Goal: Register for event/course

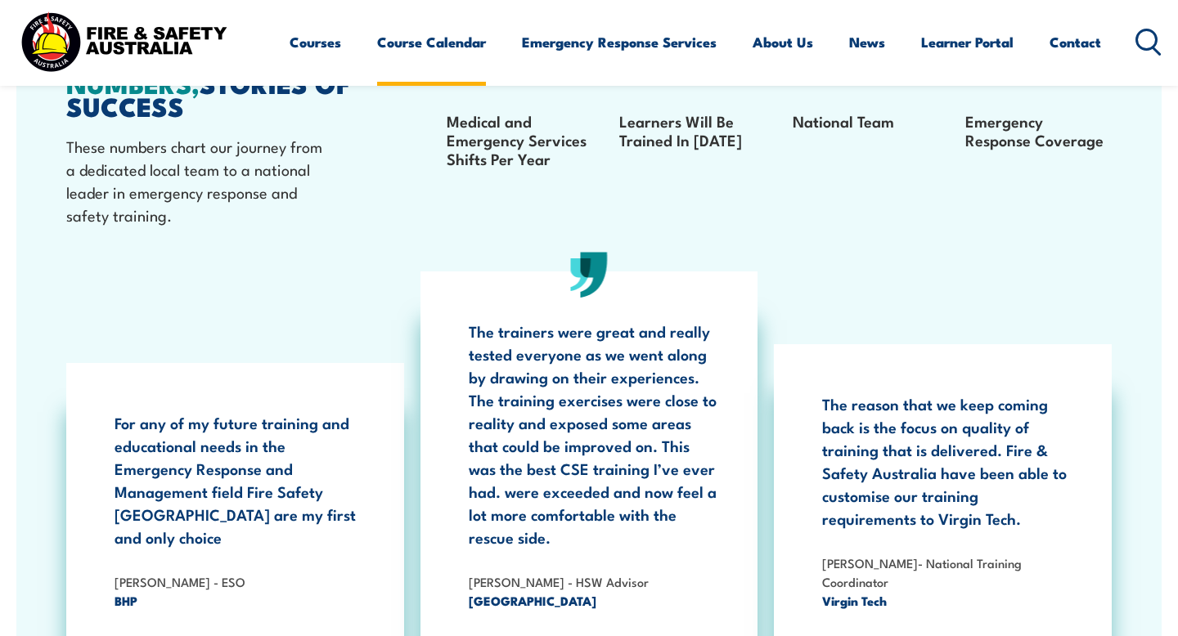
scroll to position [2487, 0]
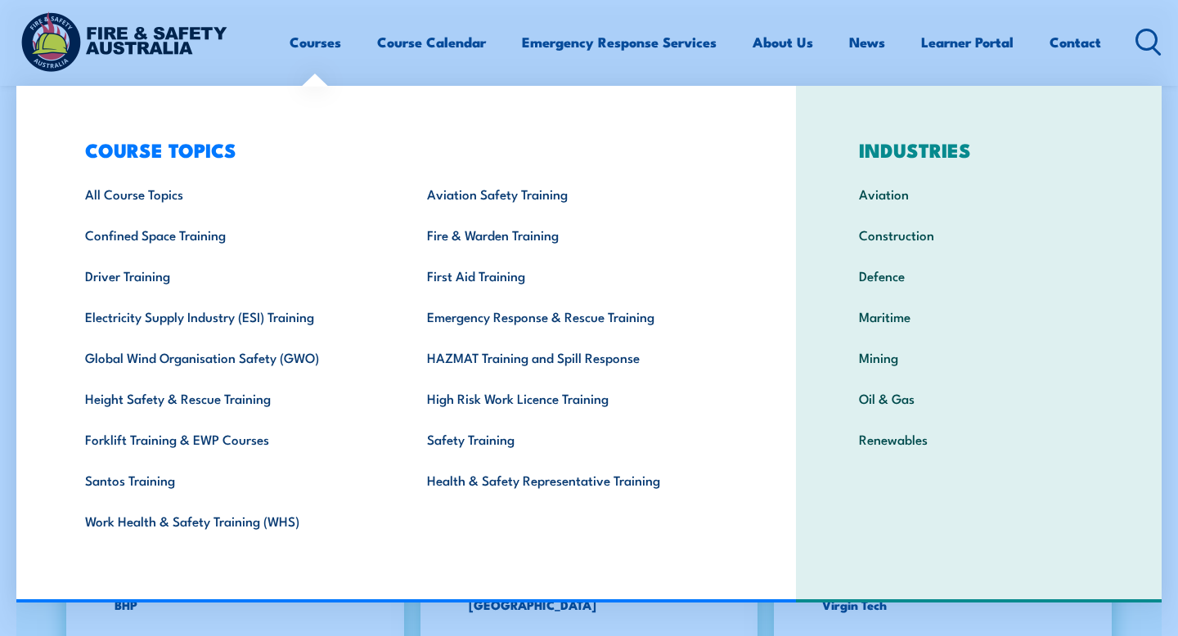
click at [329, 50] on link "Courses" at bounding box center [316, 41] width 52 height 43
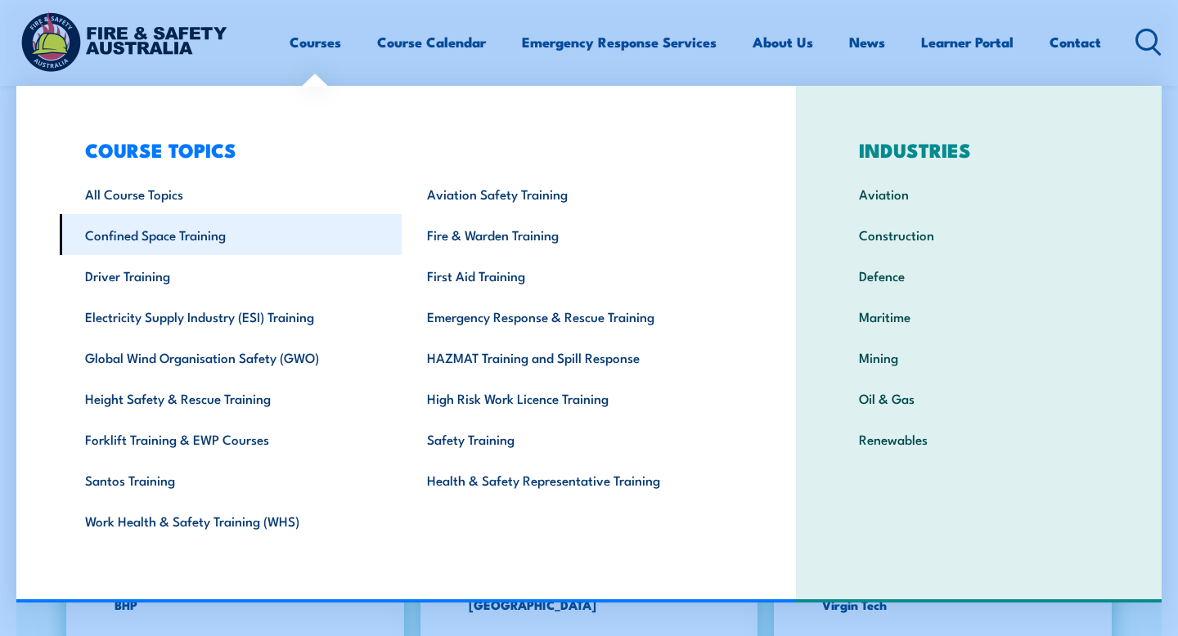
click at [175, 240] on link "Confined Space Training" at bounding box center [231, 234] width 342 height 41
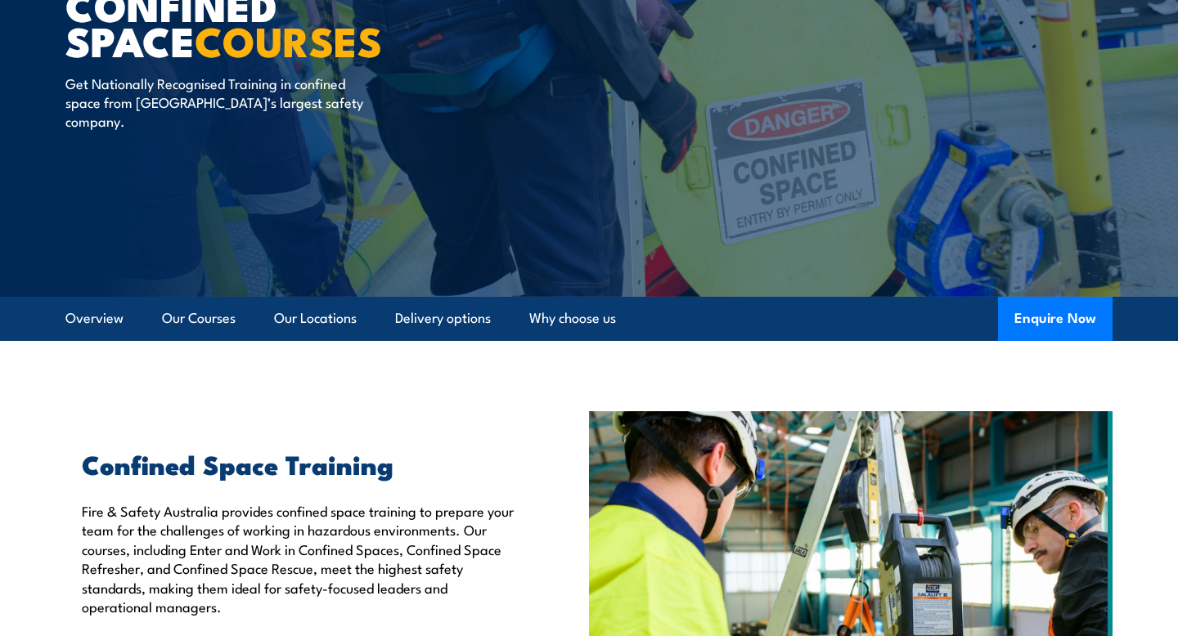
scroll to position [170, 0]
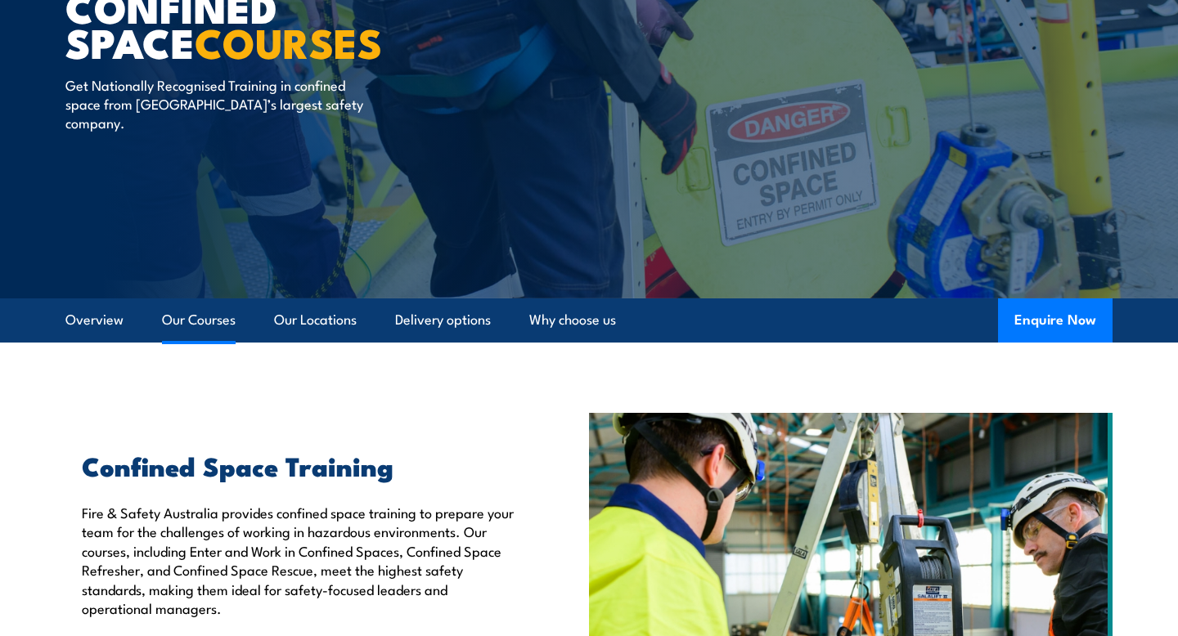
click at [192, 312] on link "Our Courses" at bounding box center [199, 320] width 74 height 43
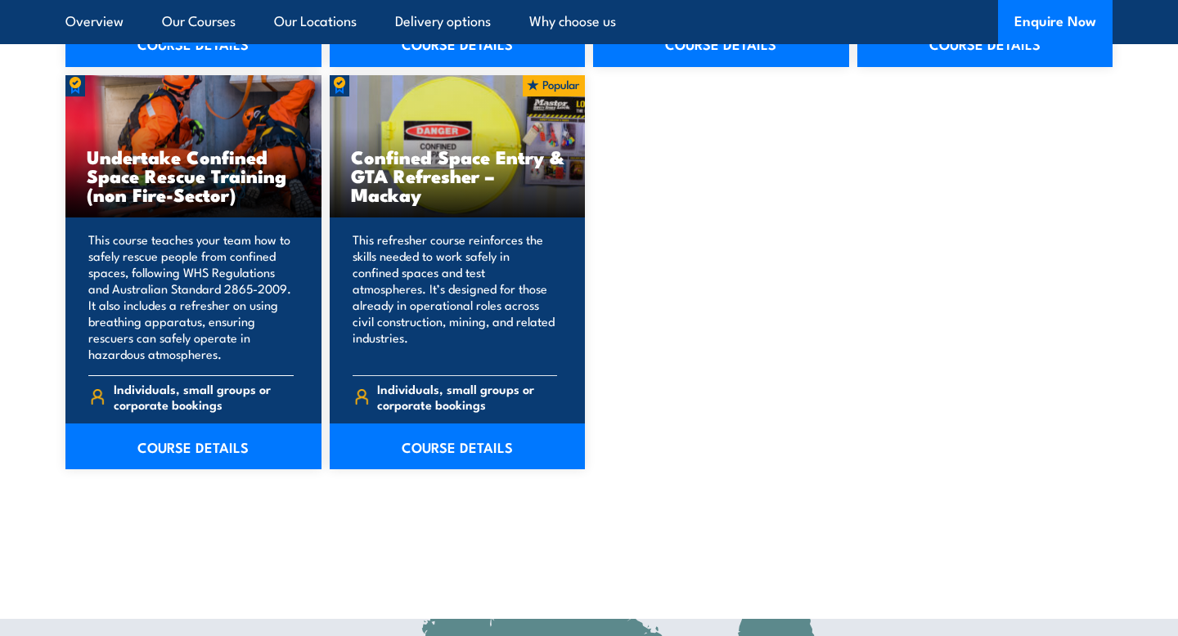
scroll to position [1766, 0]
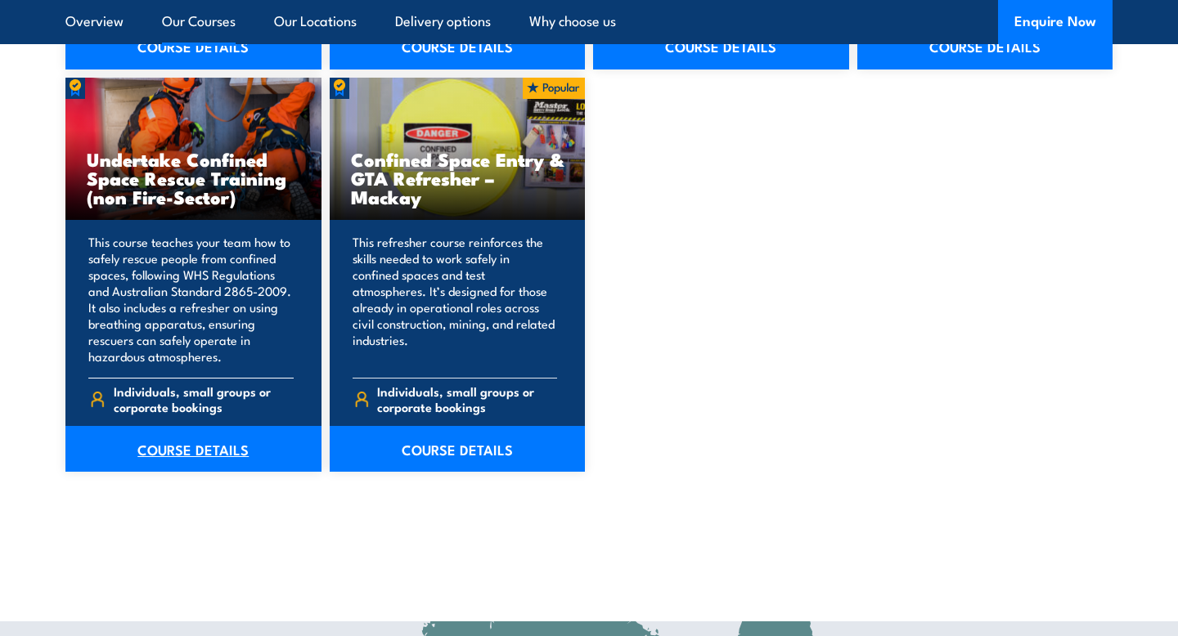
click at [183, 444] on link "COURSE DETAILS" at bounding box center [193, 449] width 256 height 46
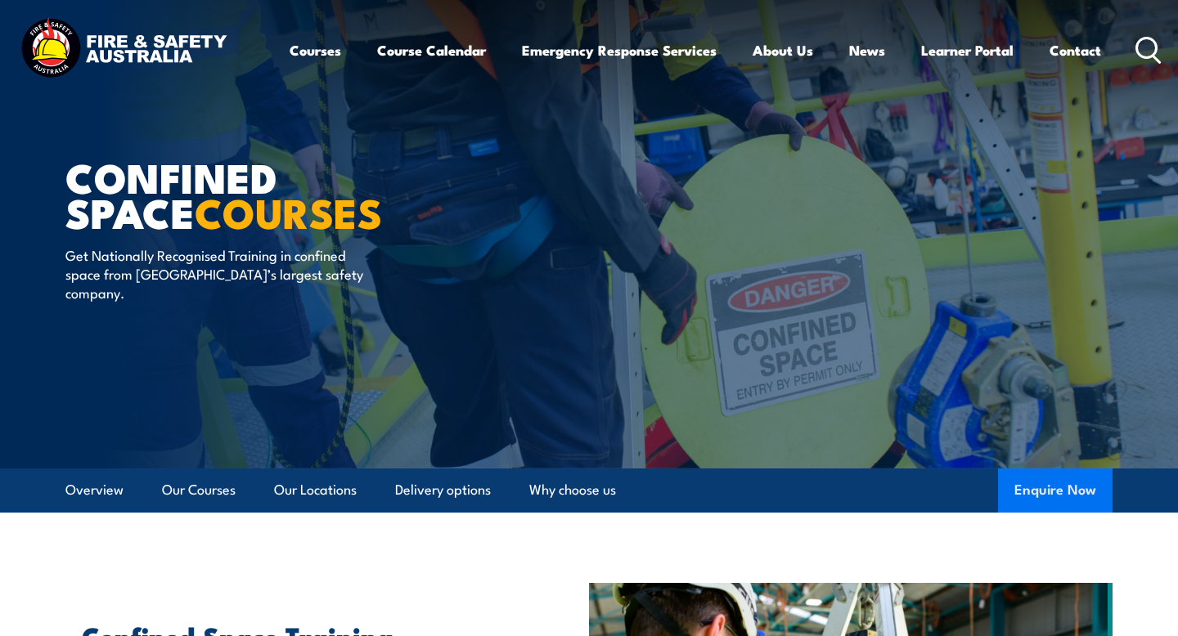
click at [1059, 505] on button "Enquire Now" at bounding box center [1055, 491] width 115 height 44
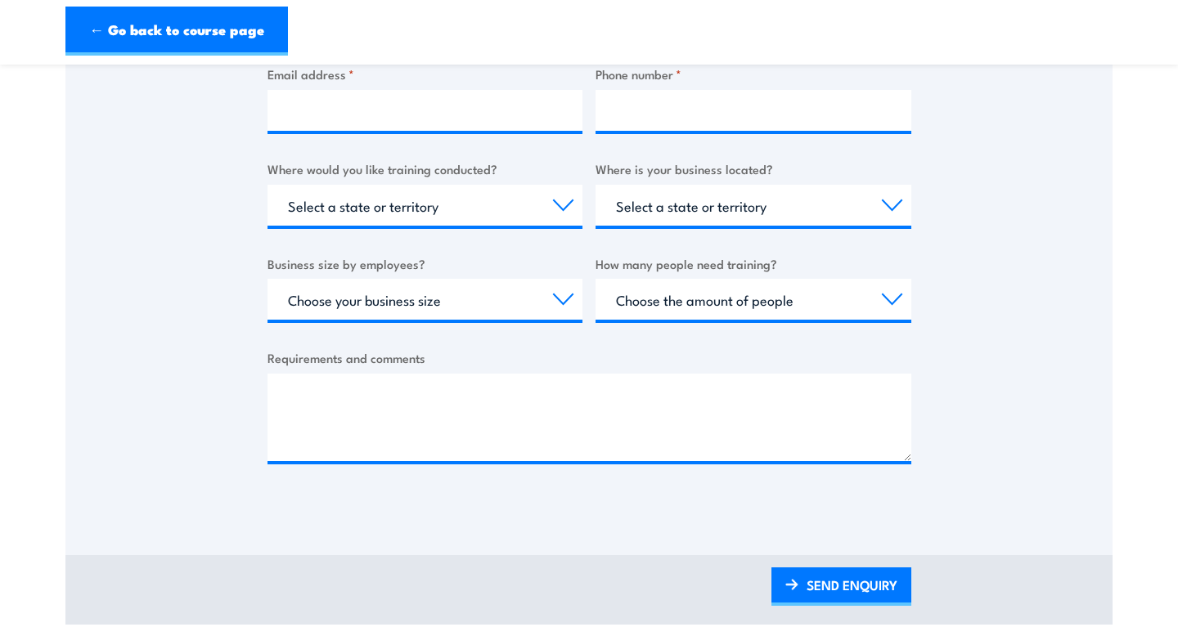
scroll to position [1112, 0]
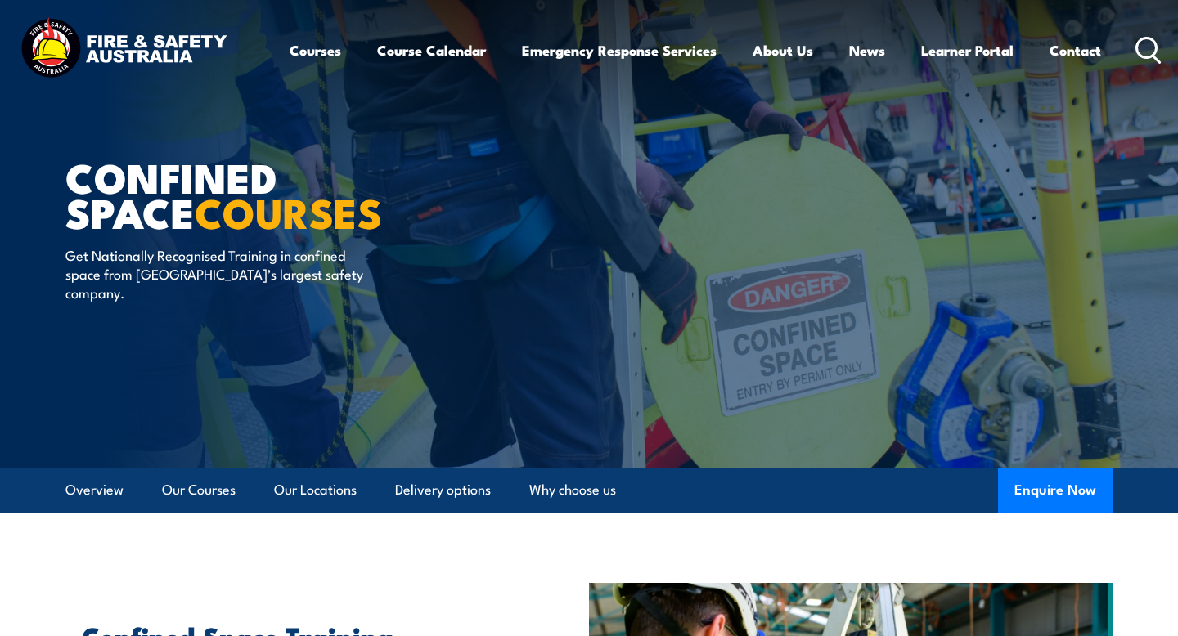
click at [549, 416] on article "Confined Space COURSES Get Nationally Recognised Training in confined space fro…" at bounding box center [588, 234] width 1047 height 469
click at [445, 57] on link "Course Calendar" at bounding box center [431, 50] width 109 height 43
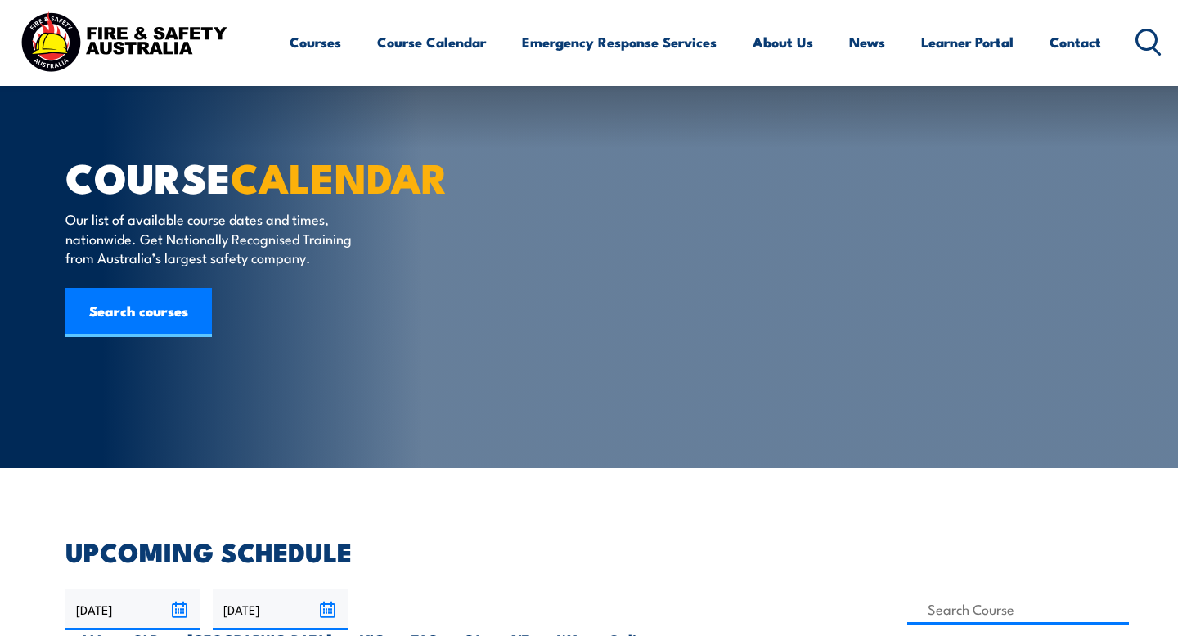
scroll to position [610, 0]
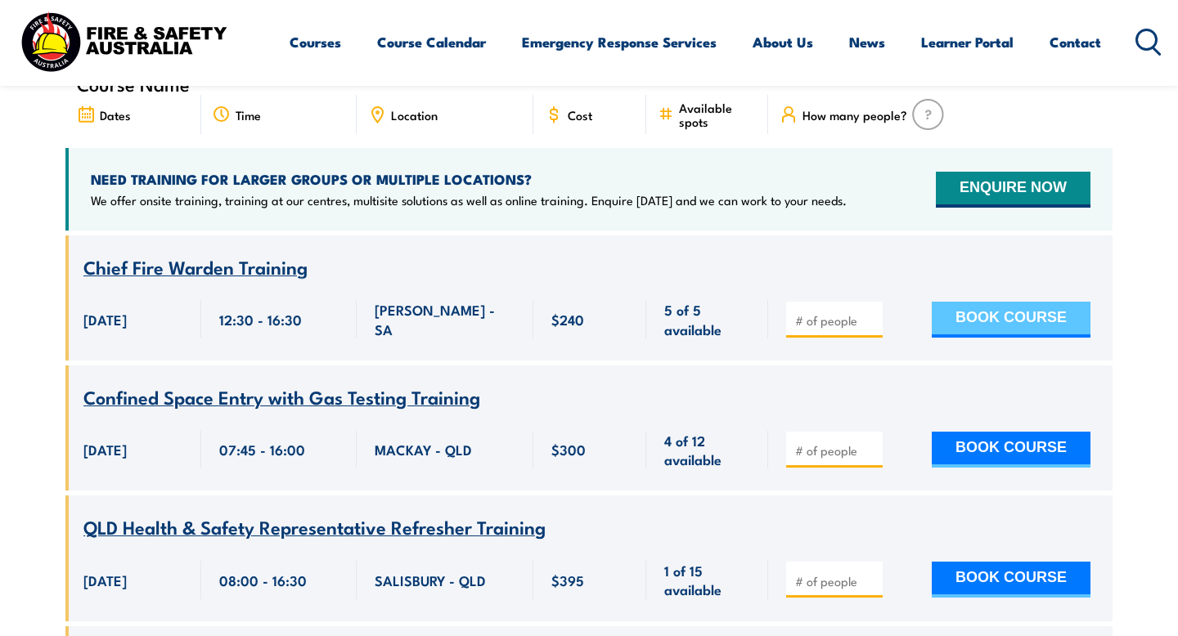
click at [946, 338] on button "BOOK COURSE" at bounding box center [1011, 320] width 159 height 36
click at [870, 329] on input "1" at bounding box center [836, 320] width 82 height 16
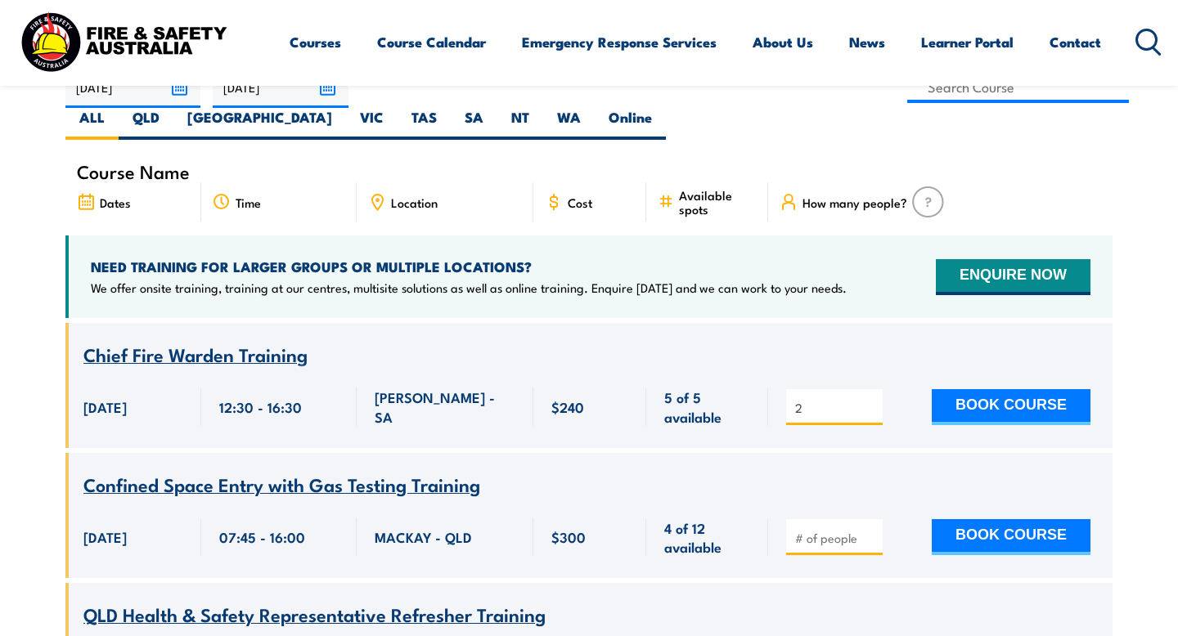
click at [870, 400] on input "2" at bounding box center [836, 408] width 82 height 16
type input "3"
click at [870, 400] on input "3" at bounding box center [836, 408] width 82 height 16
click at [1007, 389] on button "BOOK COURSE" at bounding box center [1011, 407] width 159 height 36
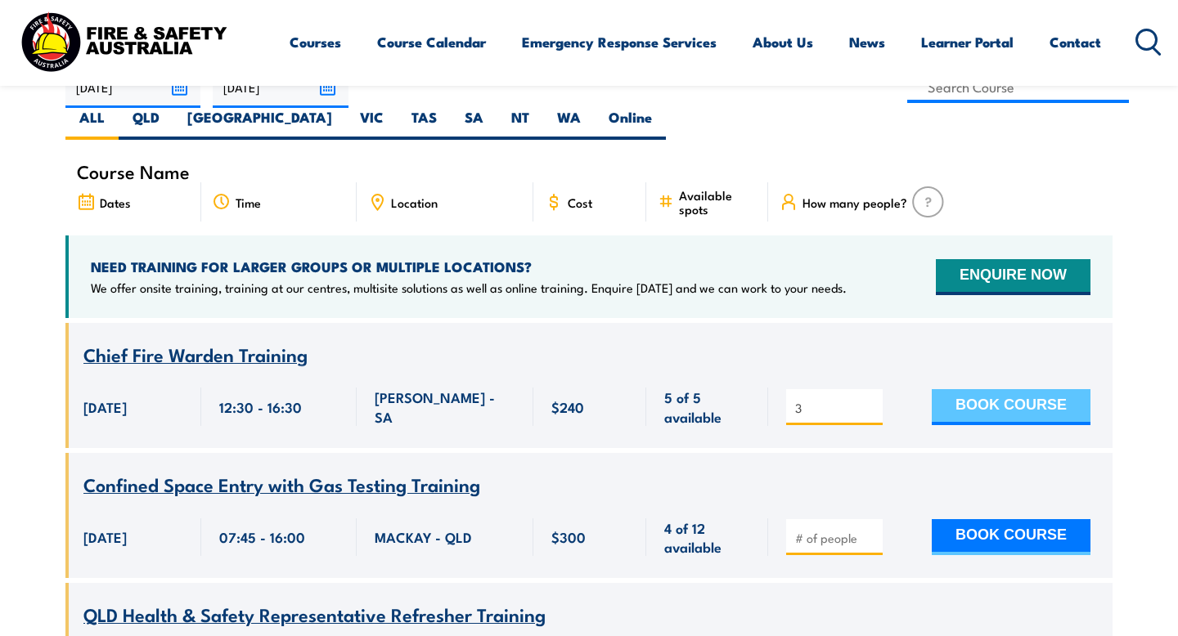
click at [1008, 389] on button "BOOK COURSE" at bounding box center [1011, 407] width 159 height 36
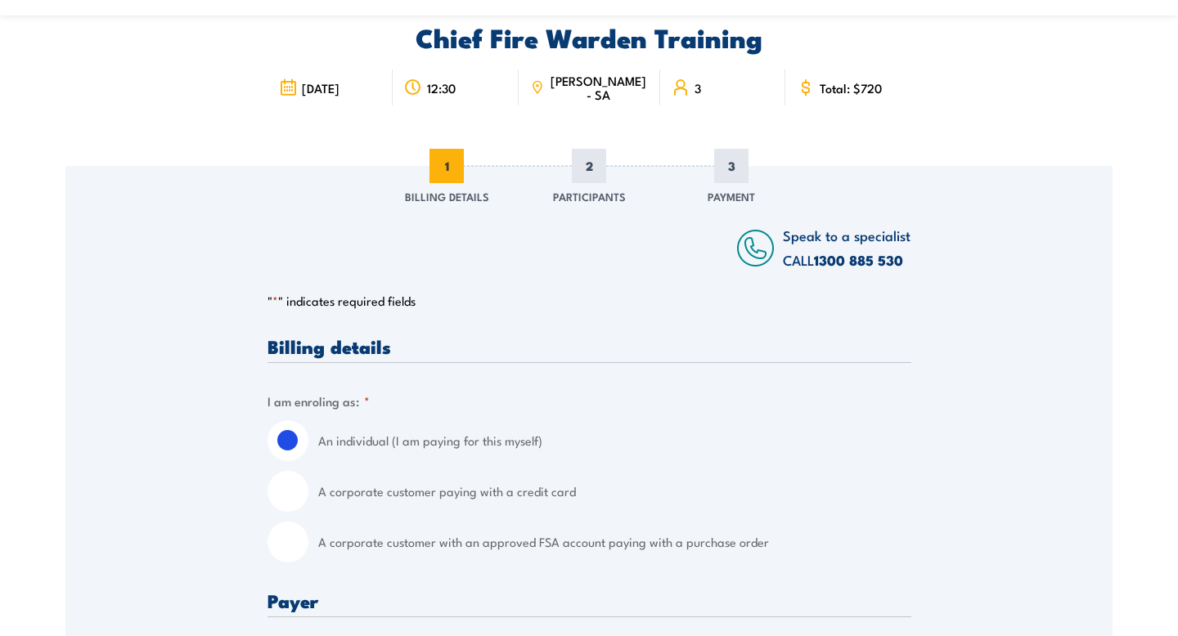
scroll to position [85, 0]
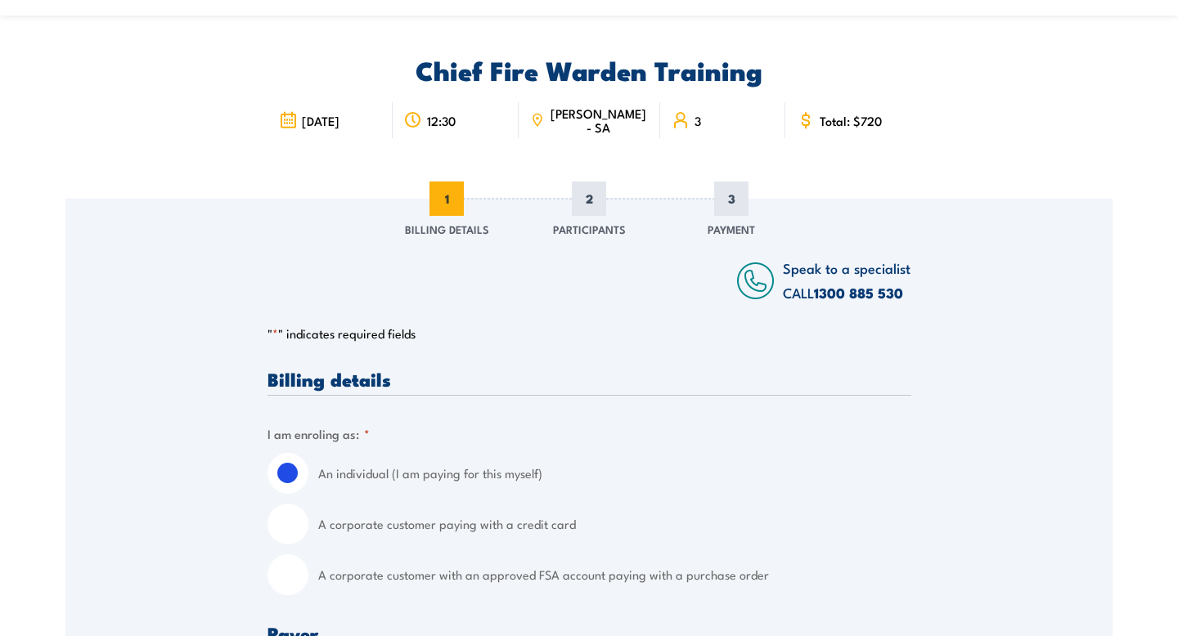
click at [588, 197] on span "2" at bounding box center [589, 199] width 34 height 34
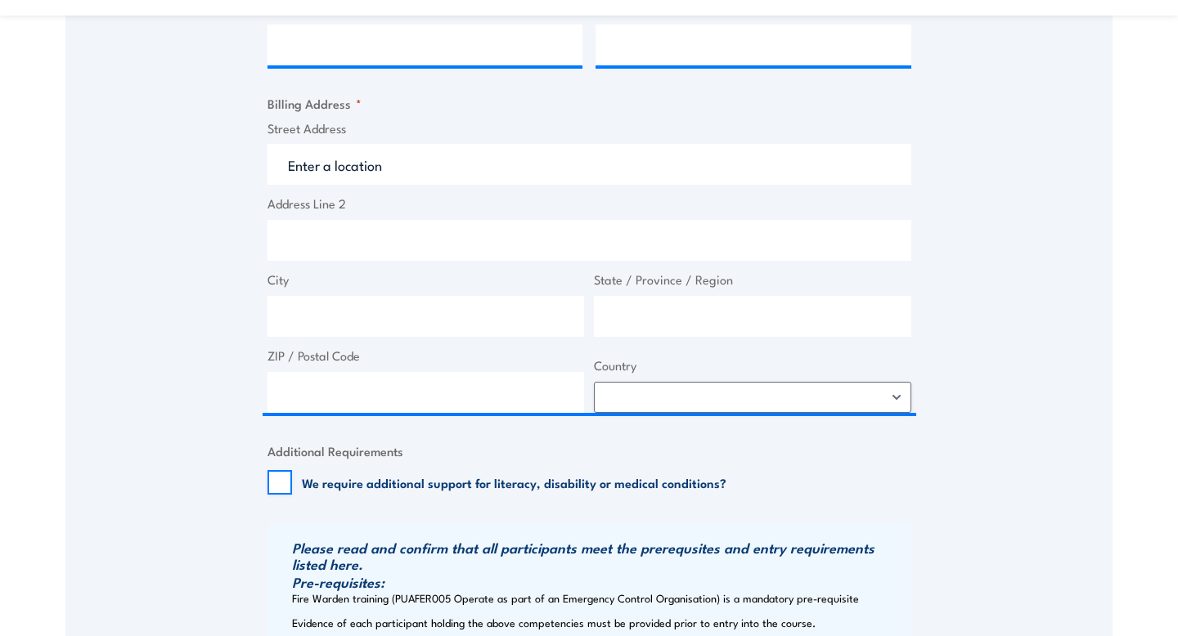
scroll to position [0, 0]
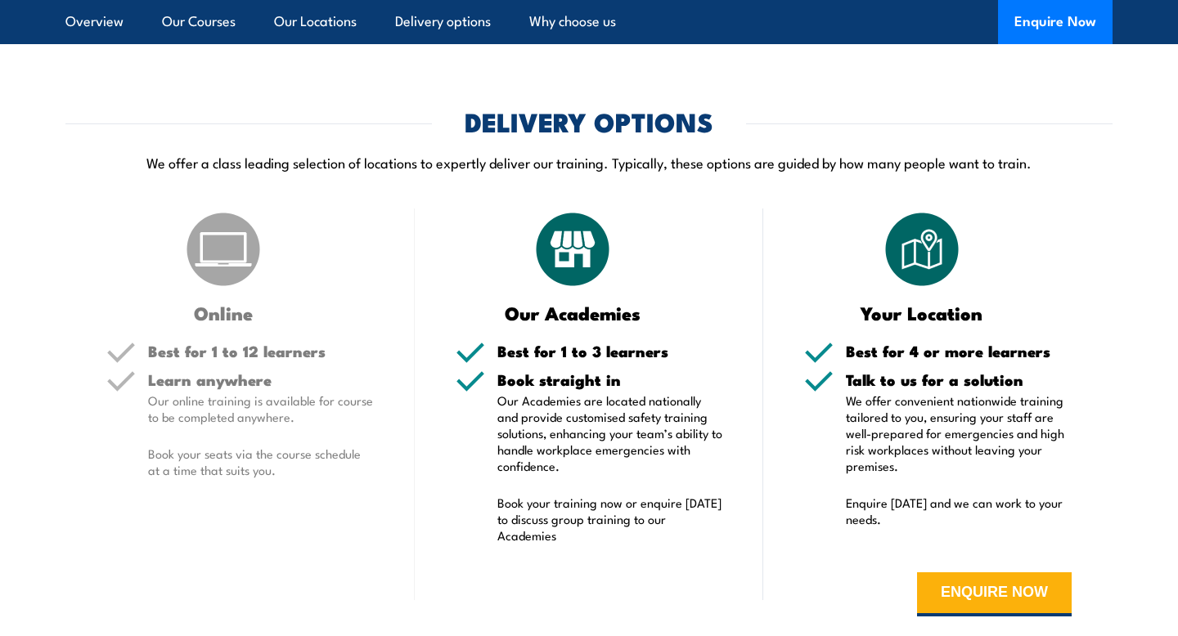
scroll to position [2908, 0]
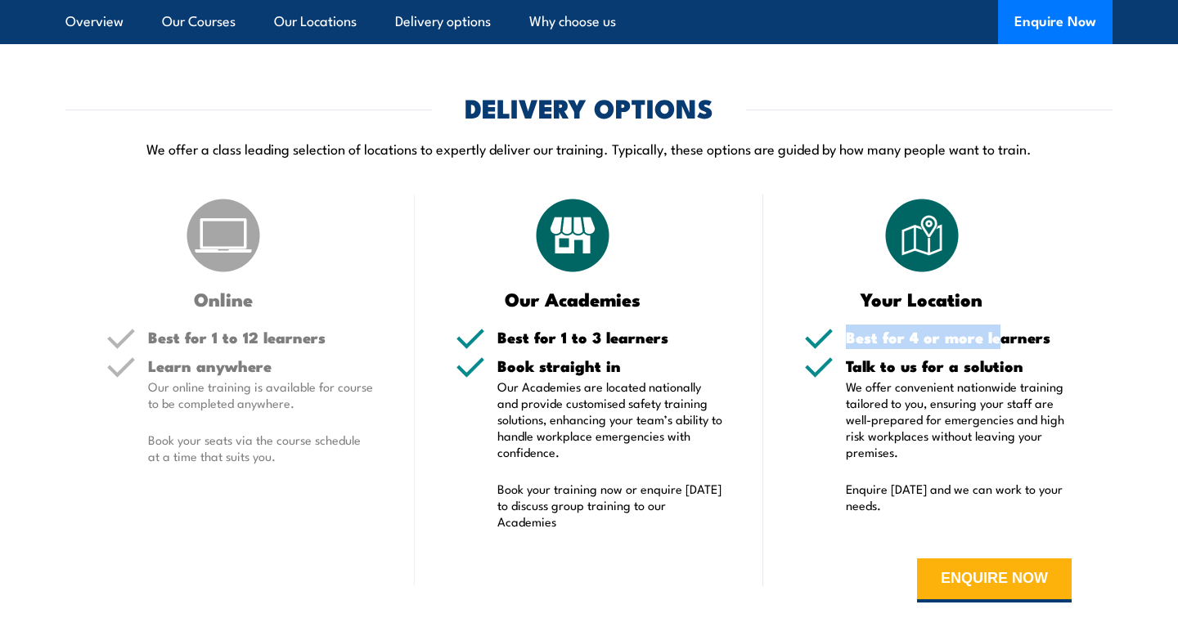
drag, startPoint x: 888, startPoint y: 321, endPoint x: 994, endPoint y: 339, distance: 106.9
click at [994, 339] on div "Your Location Best for 4 or more learners Talk to us for a solution We offer co…" at bounding box center [937, 411] width 349 height 433
click at [994, 339] on h5 "Best for 4 or more learners" at bounding box center [959, 338] width 226 height 16
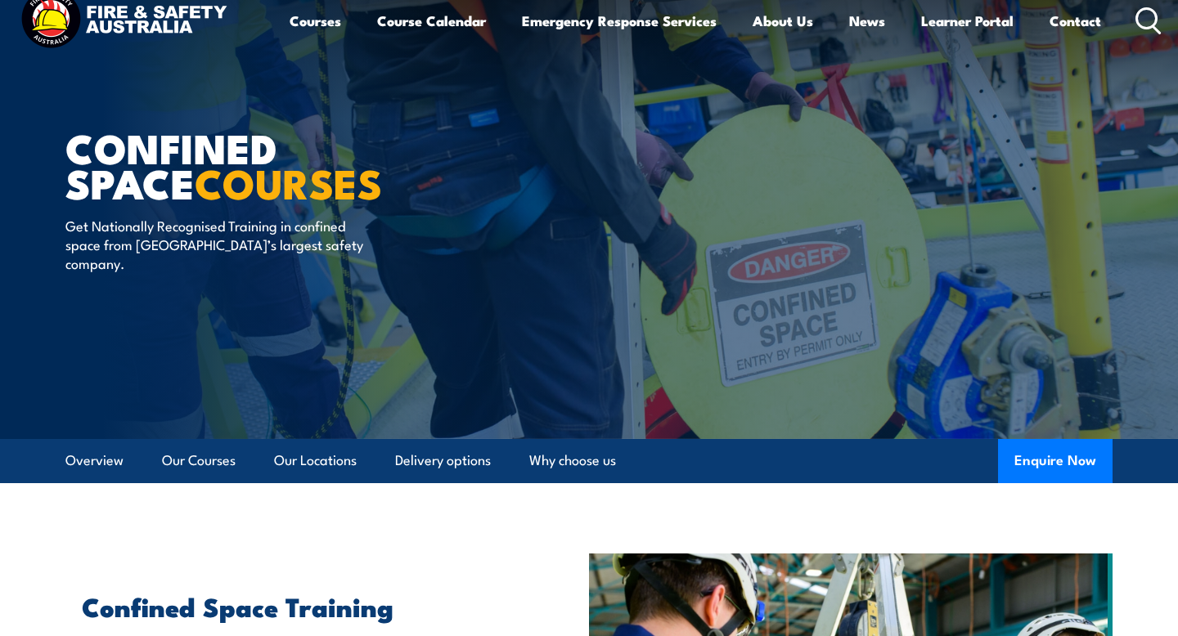
scroll to position [0, 0]
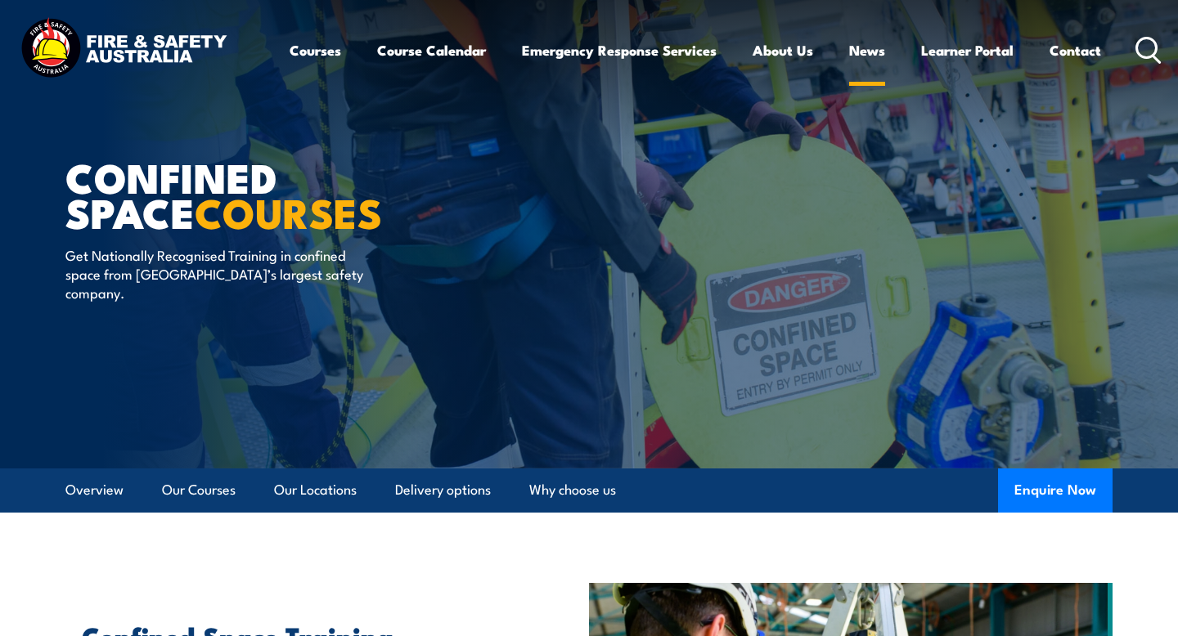
click at [872, 43] on link "News" at bounding box center [867, 50] width 36 height 43
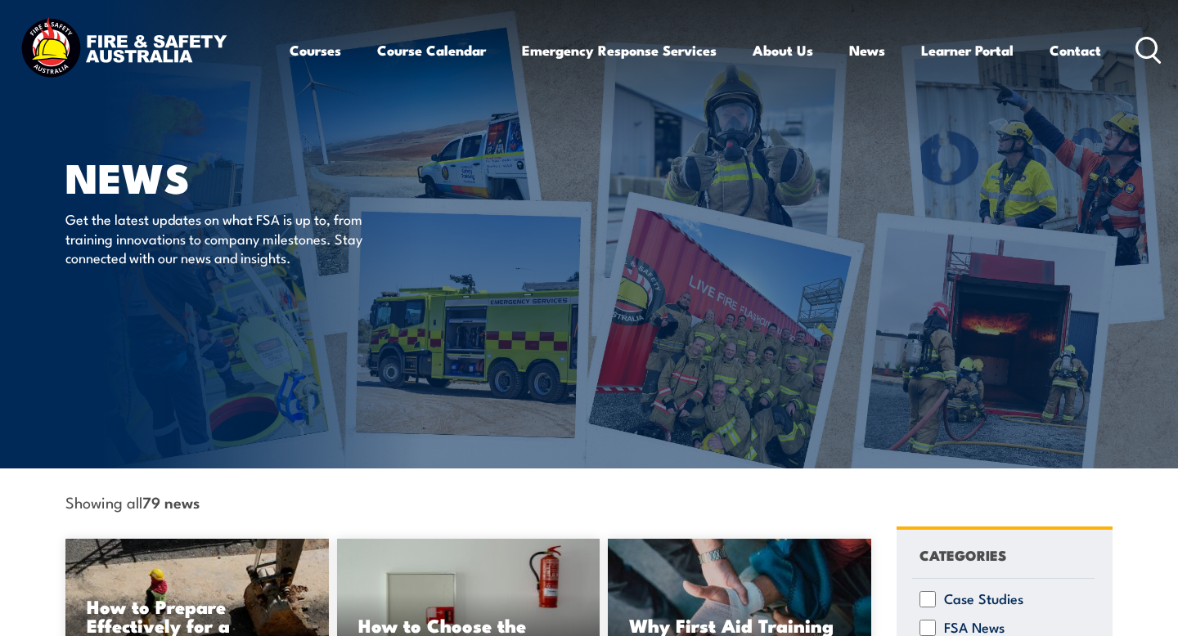
click at [124, 54] on img at bounding box center [123, 50] width 214 height 70
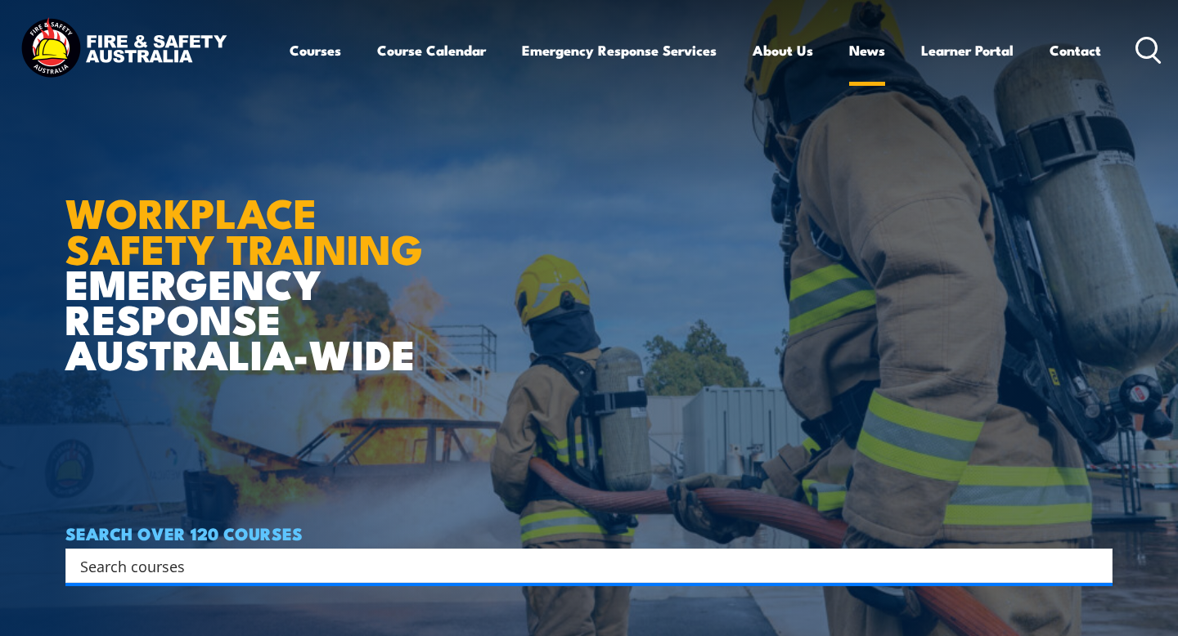
click at [858, 56] on link "News" at bounding box center [867, 50] width 36 height 43
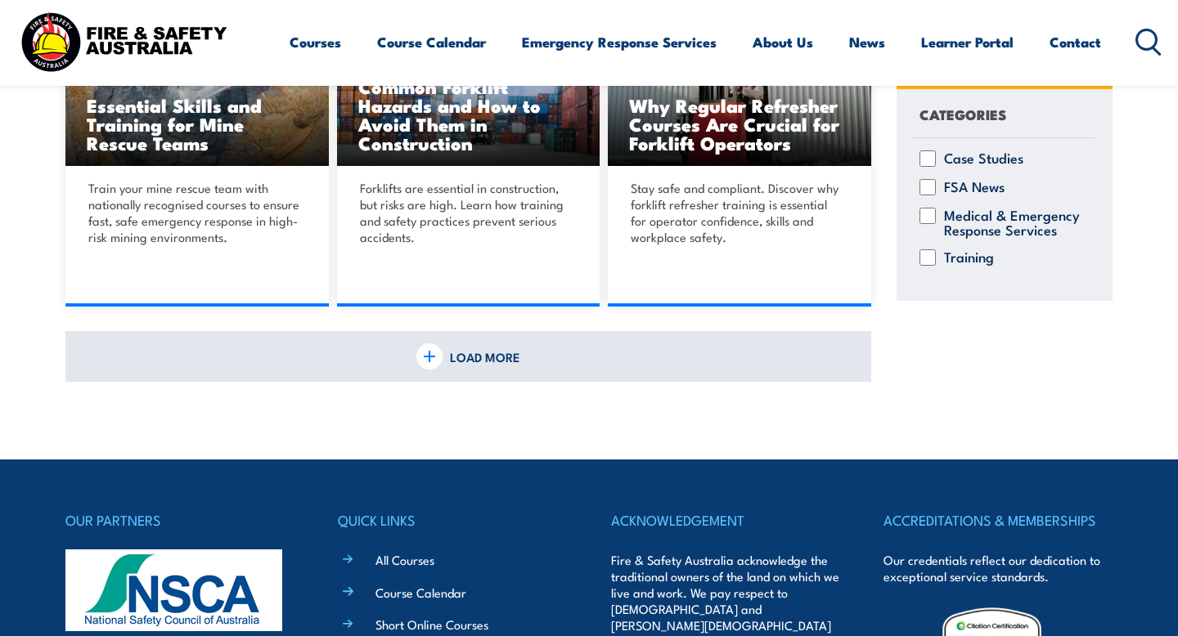
scroll to position [1185, 0]
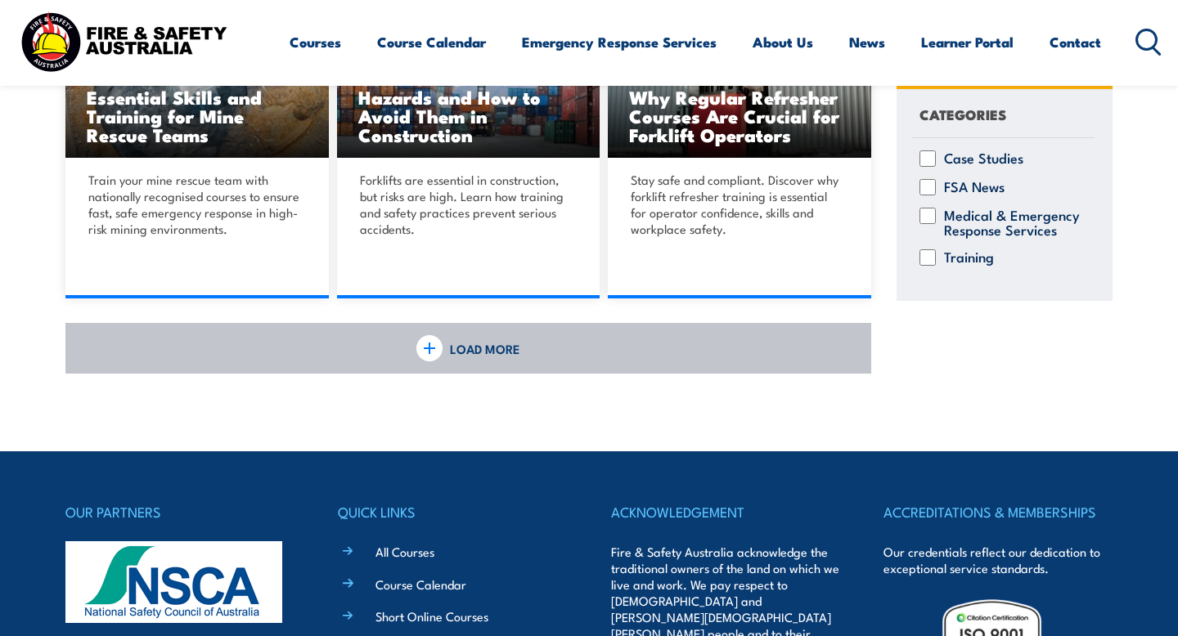
click at [501, 363] on link "LOAD MORE" at bounding box center [468, 348] width 806 height 51
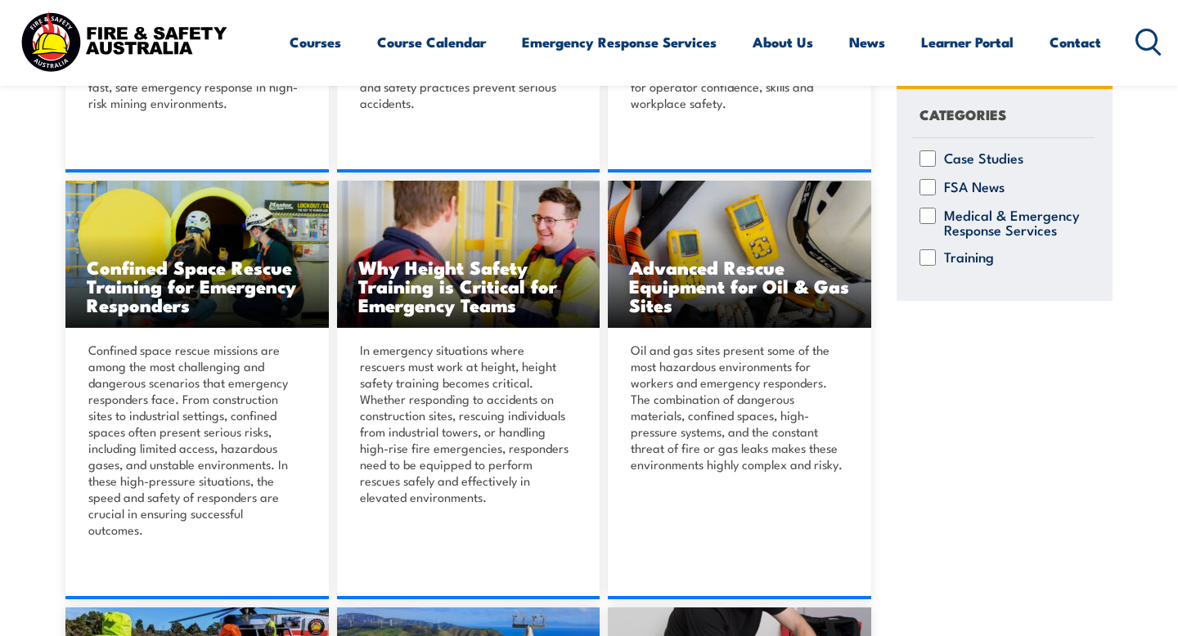
scroll to position [1140, 0]
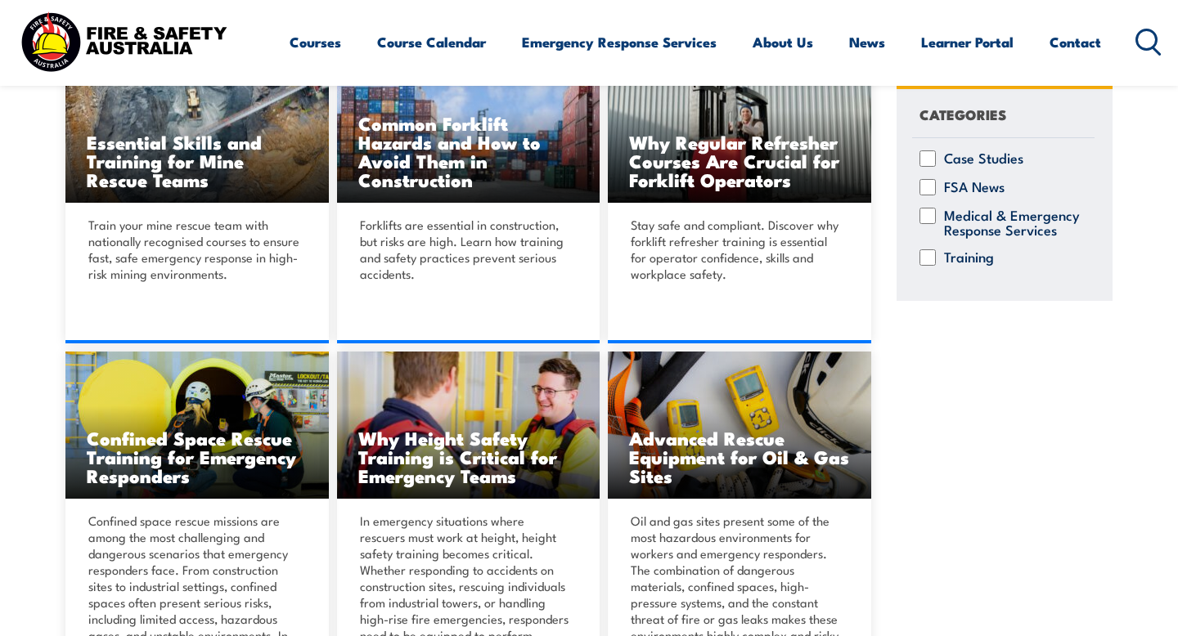
click at [702, 12] on div "Courses Course Calendar Emergency Response Services Services Overview Emergency…" at bounding box center [726, 42] width 873 height 70
